Goal: Information Seeking & Learning: Learn about a topic

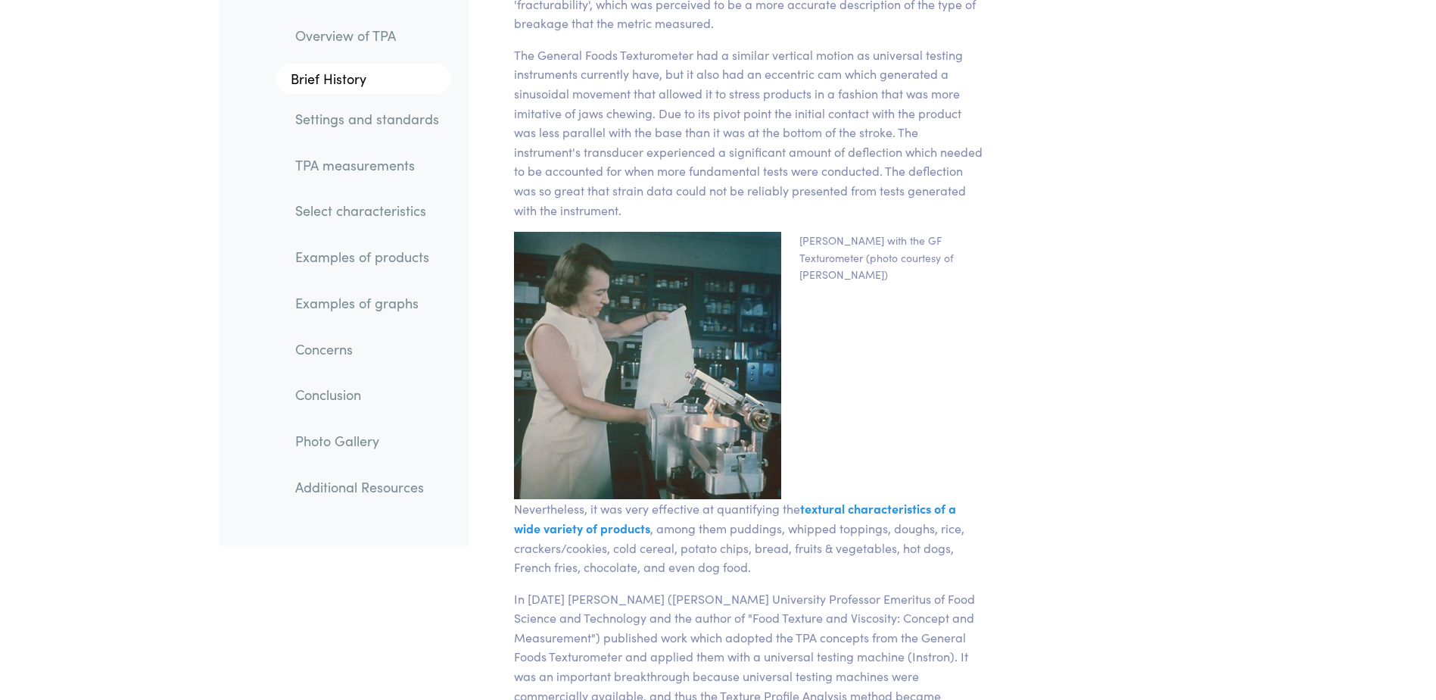
scroll to position [2423, 0]
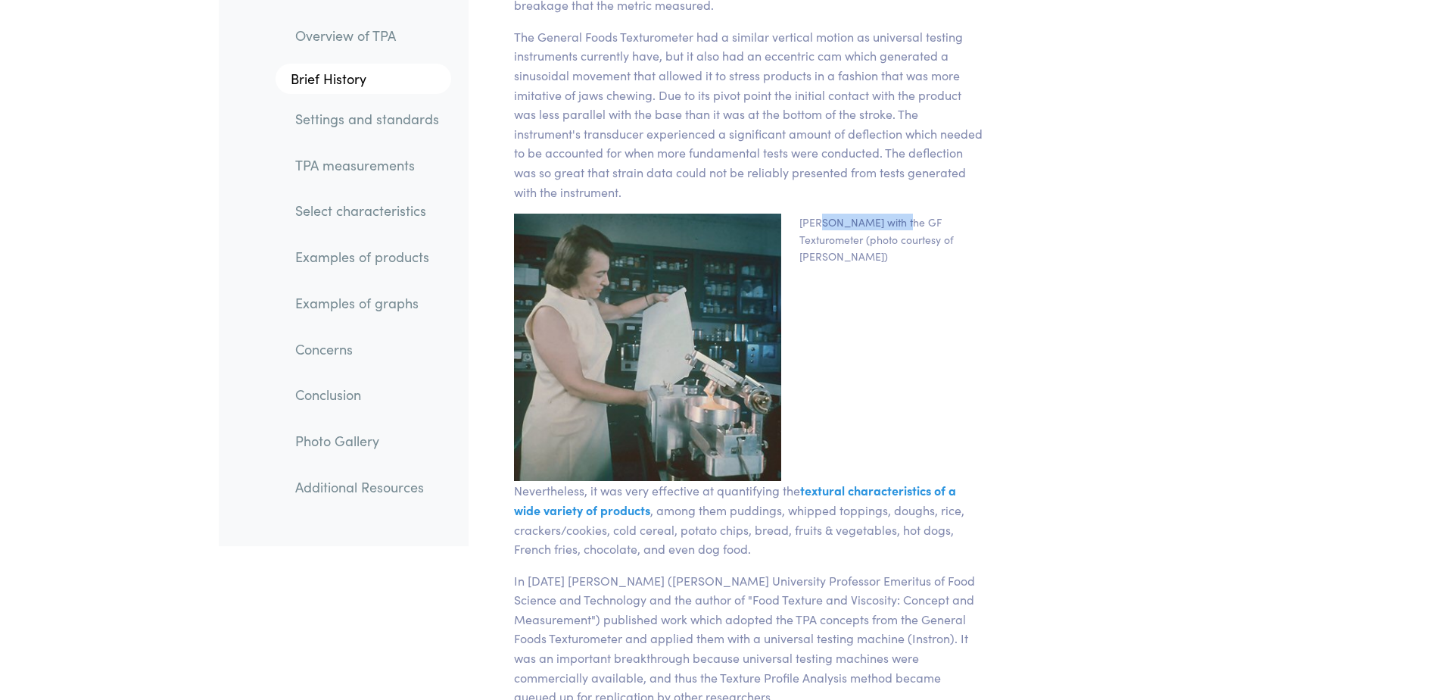
drag, startPoint x: 815, startPoint y: 203, endPoint x: 894, endPoint y: 196, distance: 79.8
click at [894, 213] on p "[PERSON_NAME] with the GF Texturometer (photo courtesy of [PERSON_NAME])" at bounding box center [892, 340] width 204 height 255
drag, startPoint x: 894, startPoint y: 196, endPoint x: 878, endPoint y: 201, distance: 16.8
copy p "[PERSON_NAME]"
